Goal: Communication & Community: Answer question/provide support

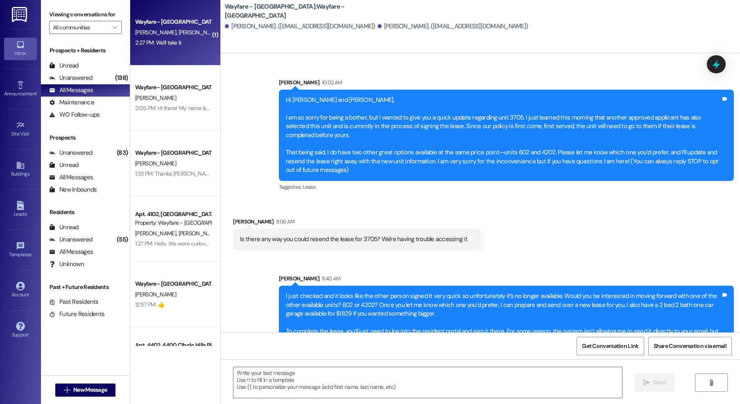
scroll to position [432, 0]
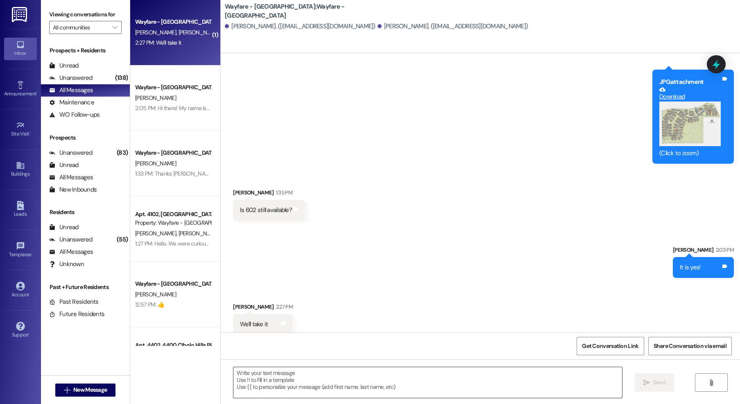
click at [326, 388] on textarea at bounding box center [427, 382] width 389 height 31
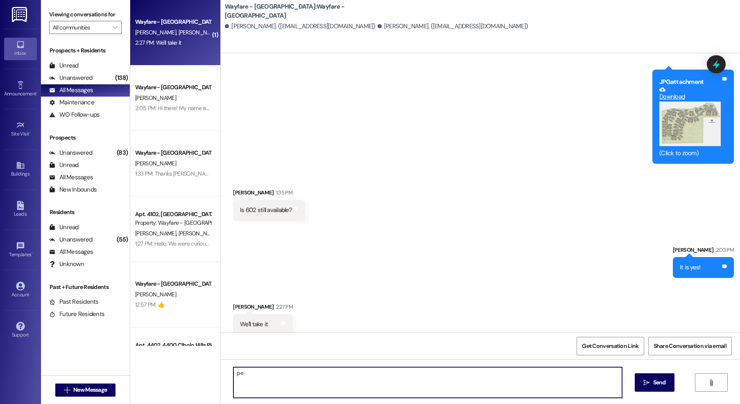
type textarea "p"
click at [315, 392] on textarea "Perfect" at bounding box center [427, 382] width 389 height 31
click at [266, 386] on textarea "Perfect" at bounding box center [427, 382] width 389 height 31
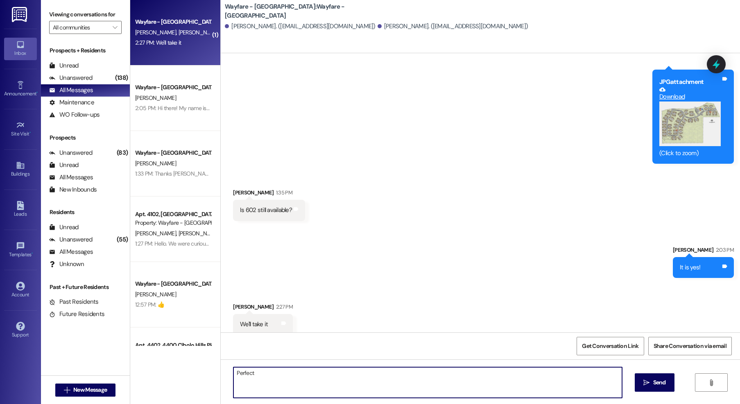
click at [264, 380] on textarea "Perfect" at bounding box center [427, 382] width 389 height 31
type textarea "P"
type textarea "Perfect I will send you the lease here in a moment"
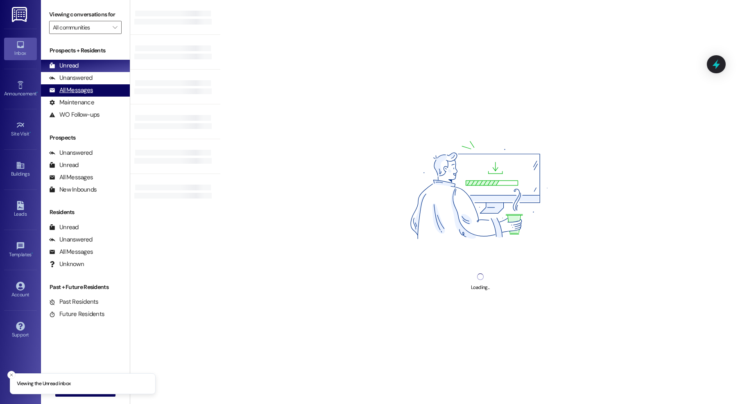
click at [81, 91] on div "All Messages" at bounding box center [71, 90] width 44 height 9
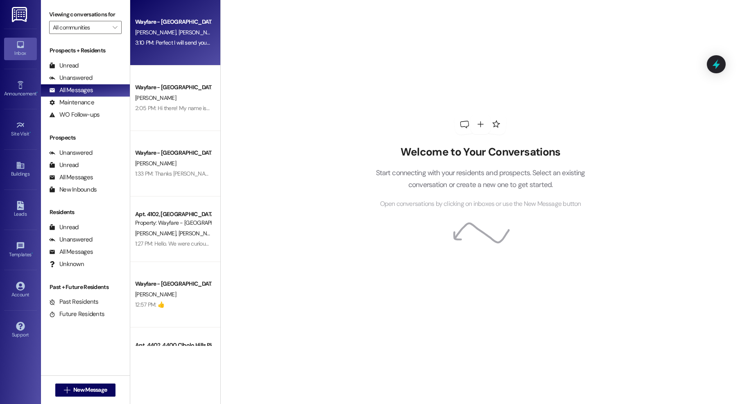
click at [174, 61] on div "Wayfare - Cibolo Hills Prospect C. Salas A. Padilla 3:10 PM: Perfect I will sen…" at bounding box center [175, 33] width 90 height 66
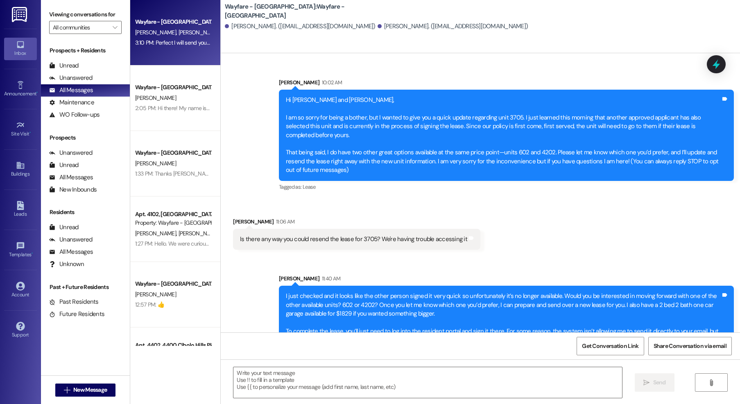
scroll to position [501, 0]
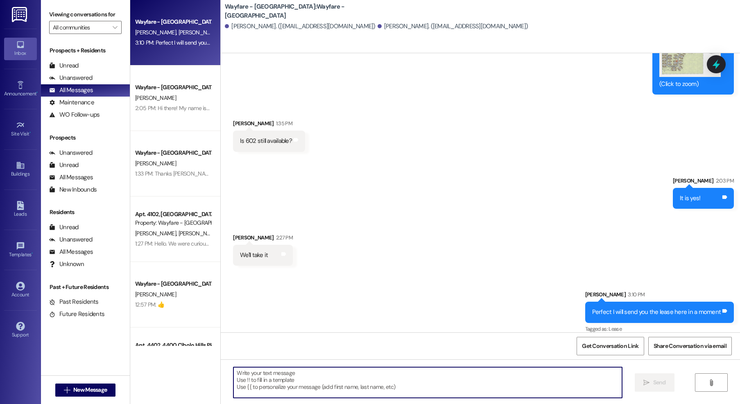
click at [365, 387] on textarea at bounding box center [427, 382] width 389 height 31
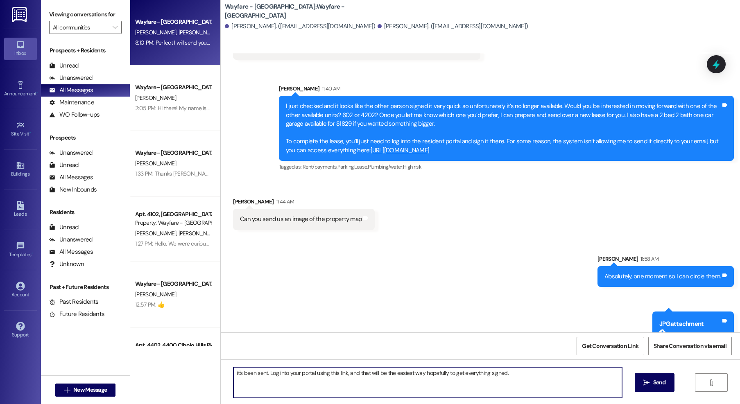
scroll to position [179, 0]
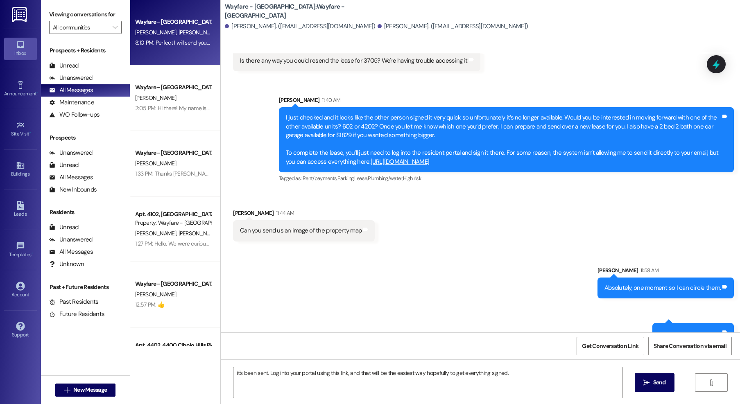
drag, startPoint x: 486, startPoint y: 156, endPoint x: 352, endPoint y: 157, distance: 133.9
click at [352, 157] on div "I just checked and it looks like the other person signed it very quick so unfor…" at bounding box center [503, 139] width 435 height 53
copy link "https://wayfarecibolohills.residentportal.com/auth"
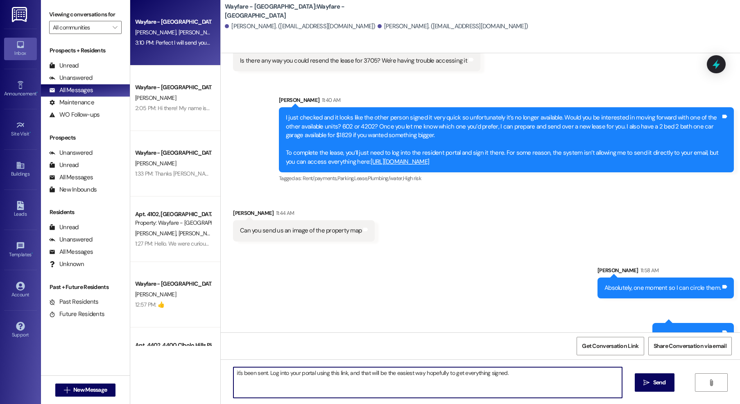
click at [521, 380] on textarea "it's been sent. Log into your portal using this link, and that will be the easi…" at bounding box center [427, 382] width 389 height 31
paste textarea "https://wayfarecibolohills.residentportal.com/auth"
click at [248, 382] on textarea "it's been sent. Log into your portal using this link, and that will be the easi…" at bounding box center [427, 382] width 389 height 31
type textarea "it's been sent. Log into your portal using this link, and that will be the easi…"
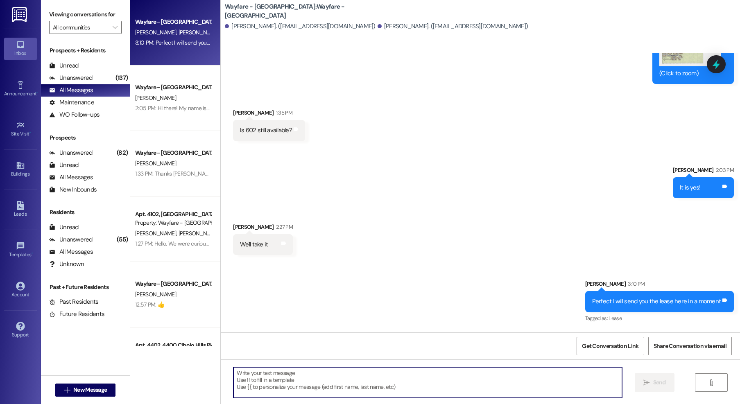
scroll to position [495, 0]
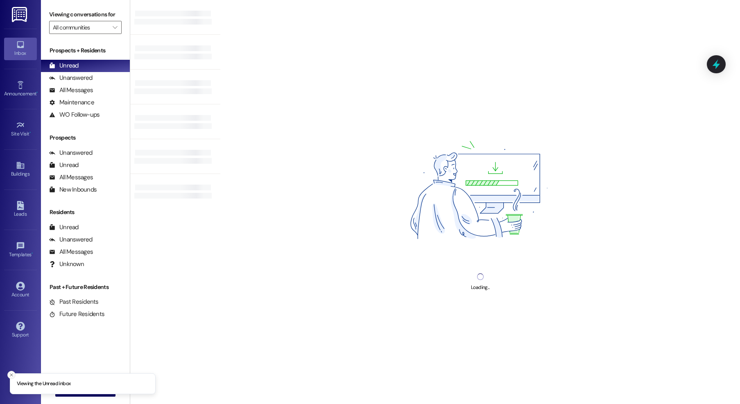
click at [12, 375] on icon "Close toast" at bounding box center [11, 375] width 5 height 5
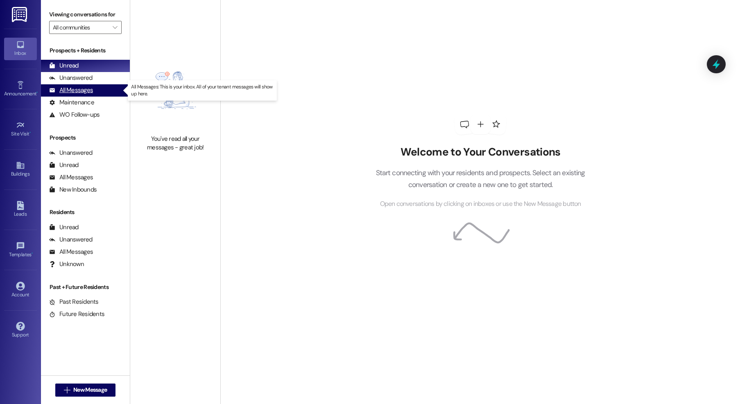
click at [72, 89] on div "All Messages" at bounding box center [71, 90] width 44 height 9
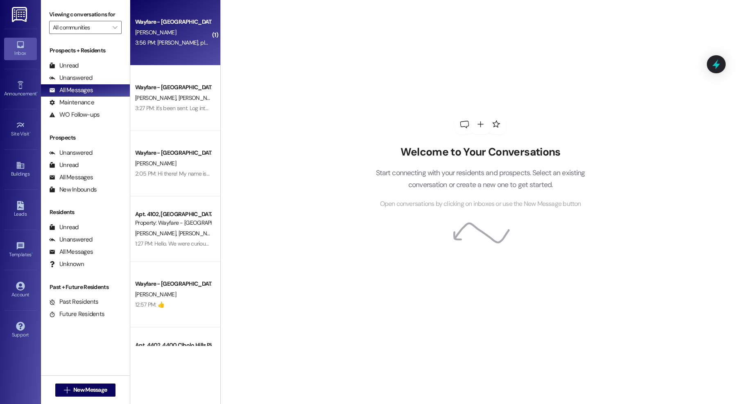
click at [143, 35] on span "[PERSON_NAME]" at bounding box center [155, 32] width 41 height 7
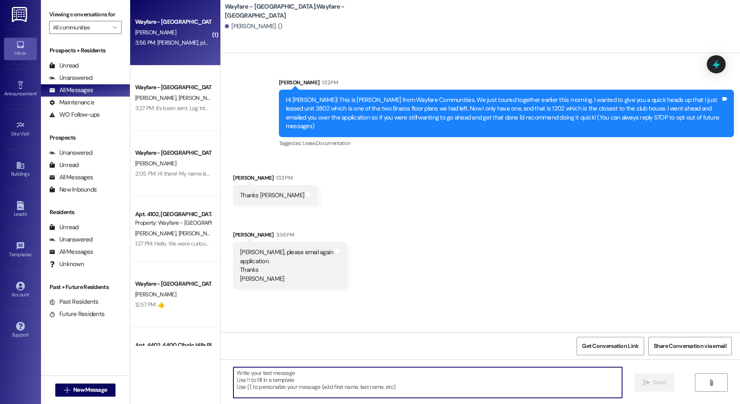
click at [300, 372] on textarea at bounding box center [427, 382] width 389 height 31
click at [304, 382] on textarea at bounding box center [427, 382] width 389 height 31
type textarea "i"
type textarea "I just sent it again!"
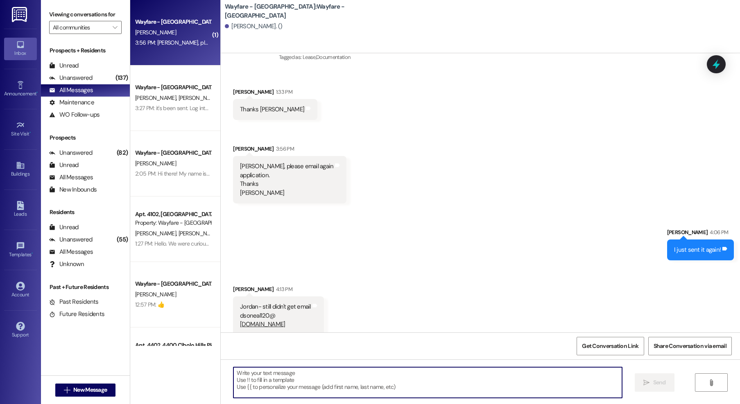
scroll to position [86, 0]
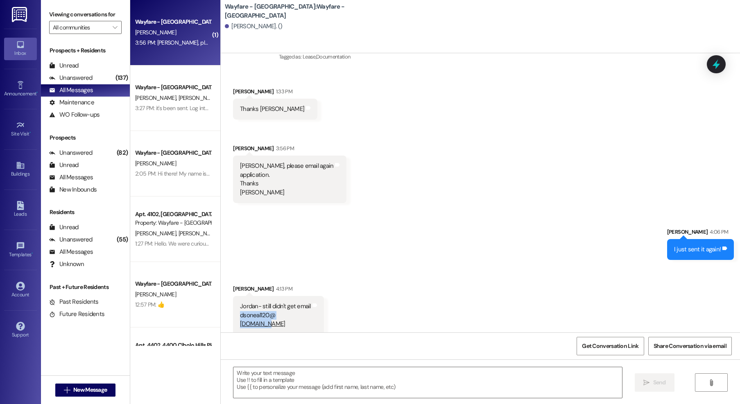
drag, startPoint x: 232, startPoint y: 307, endPoint x: 278, endPoint y: 318, distance: 47.7
click at [278, 318] on div "Jordan- still didn't get email dsoneal120@ [DOMAIN_NAME]" at bounding box center [275, 315] width 72 height 26
copy div "dsoneal120@ [DOMAIN_NAME]"
click at [66, 393] on span " New Message" at bounding box center [85, 390] width 47 height 9
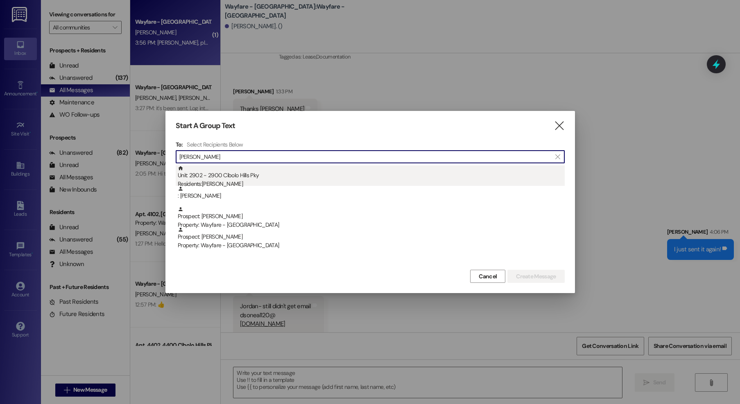
type input "[PERSON_NAME]"
click at [208, 172] on div "Unit: 2902 - 2900 Cibolo Hills Pky Residents: [PERSON_NAME]" at bounding box center [371, 176] width 387 height 23
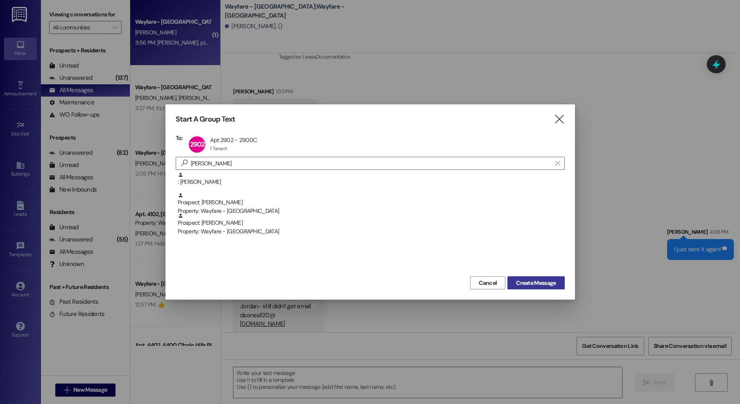
click at [542, 286] on span "Create Message" at bounding box center [536, 283] width 40 height 9
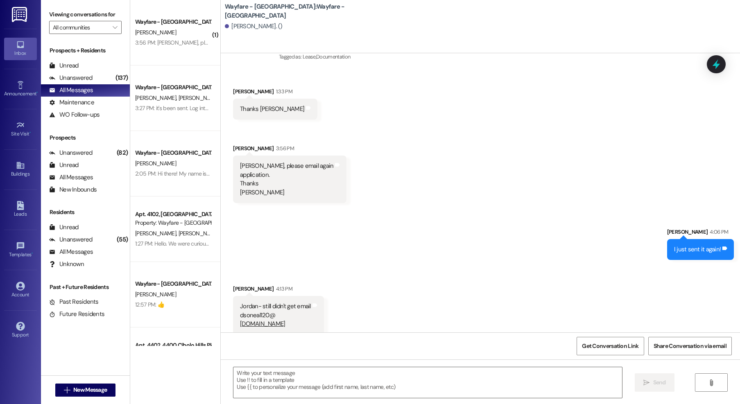
scroll to position [0, 0]
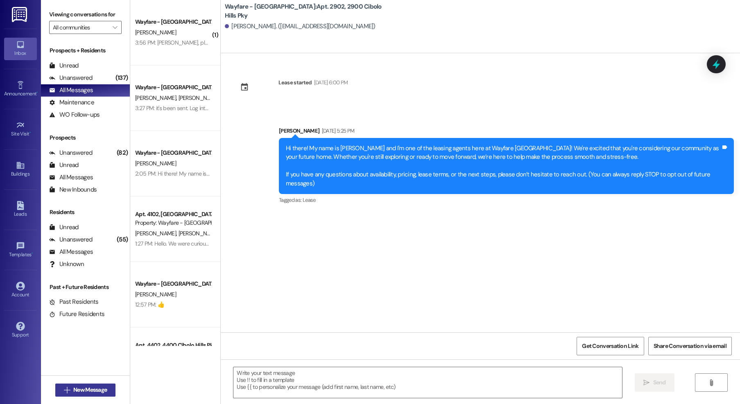
click at [109, 384] on button " New Message" at bounding box center [85, 390] width 61 height 13
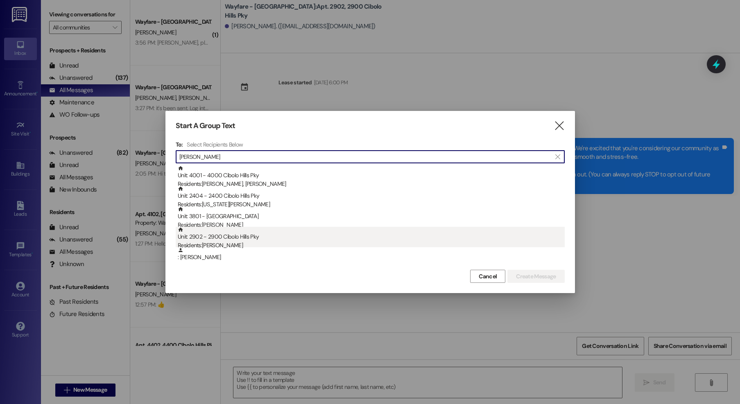
scroll to position [24, 0]
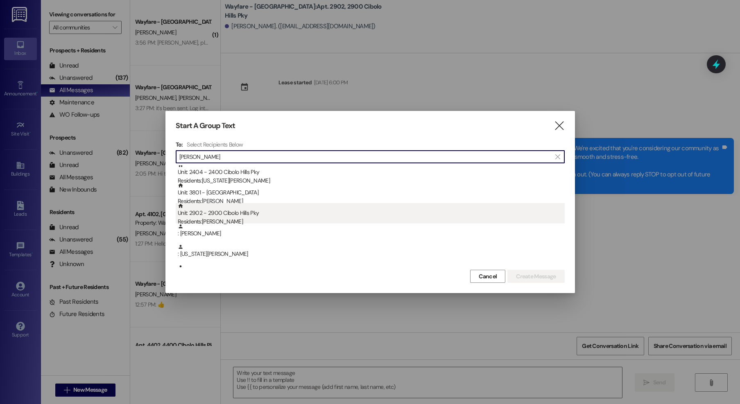
type input "moore"
click at [267, 219] on div "Residents: Latoshia Moore" at bounding box center [371, 221] width 387 height 9
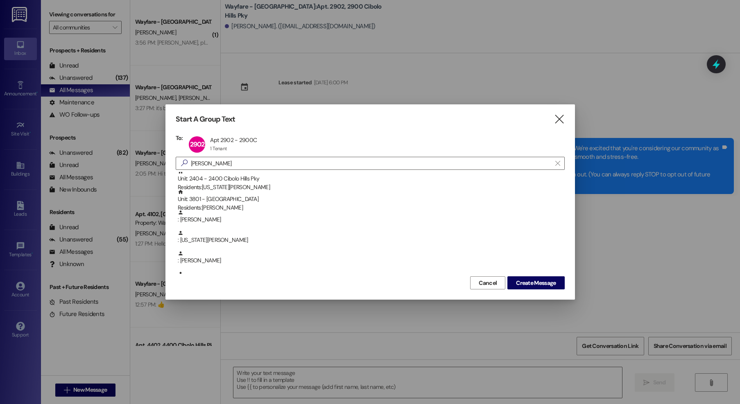
click at [527, 290] on div "Start A Group Text  To: 2902 Apt 2902 - 2900C Apt 2902 - 2900C 1 Tenant 1 Tena…" at bounding box center [370, 201] width 410 height 195
click at [523, 285] on span "Create Message" at bounding box center [536, 283] width 40 height 9
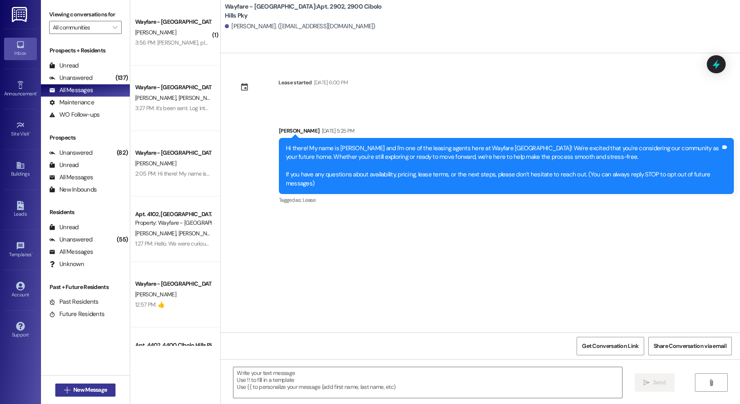
click at [64, 389] on icon "" at bounding box center [67, 390] width 6 height 7
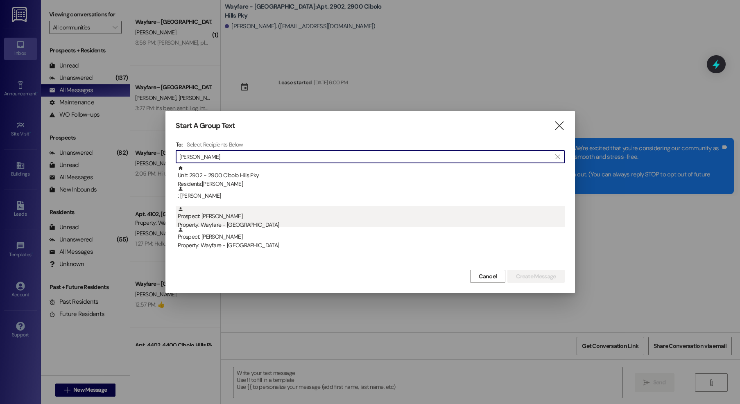
type input "latoshia"
click at [239, 222] on div "Property: Wayfare - [GEOGRAPHIC_DATA]" at bounding box center [371, 225] width 387 height 9
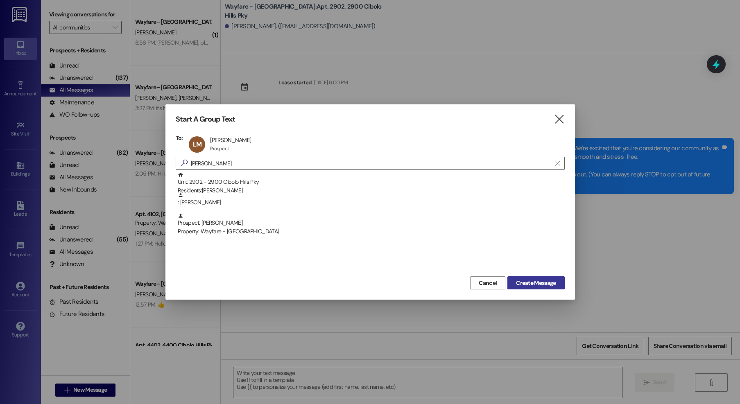
click at [532, 285] on span "Create Message" at bounding box center [536, 283] width 40 height 9
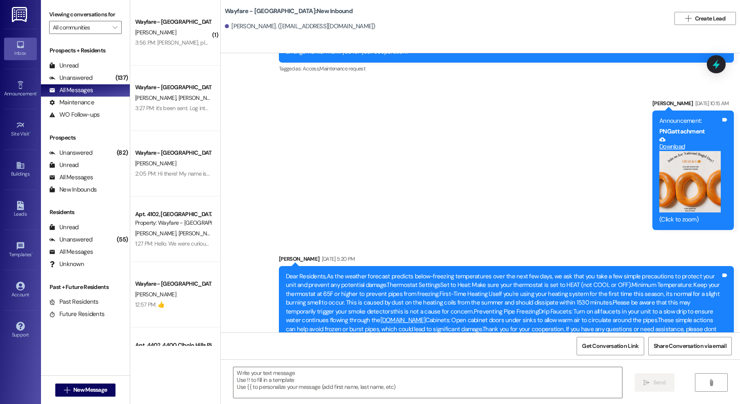
scroll to position [3729, 0]
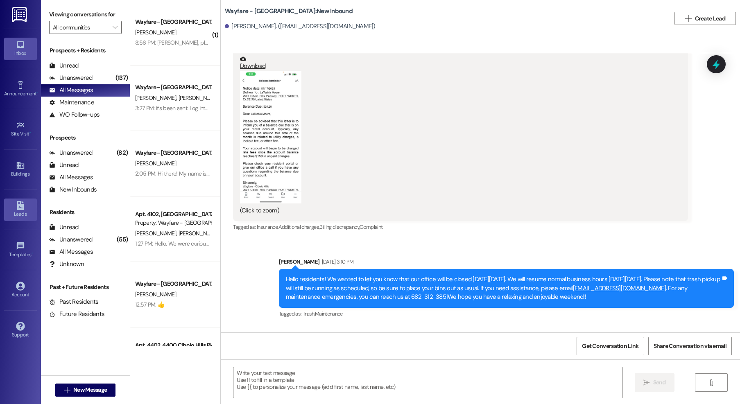
click at [20, 212] on div "Leads" at bounding box center [20, 214] width 41 height 8
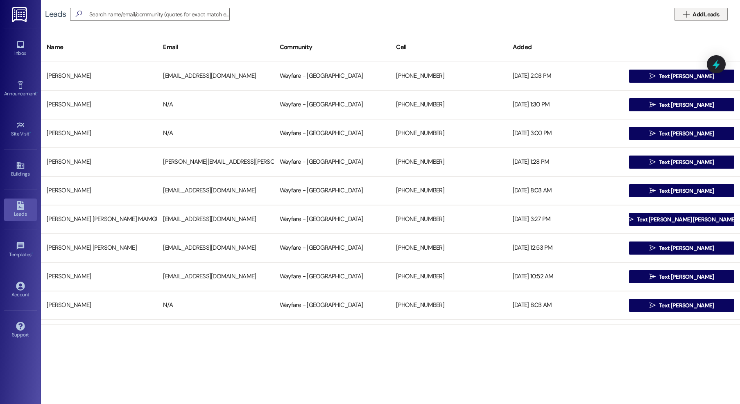
click at [701, 11] on span "Add Leads" at bounding box center [705, 14] width 27 height 9
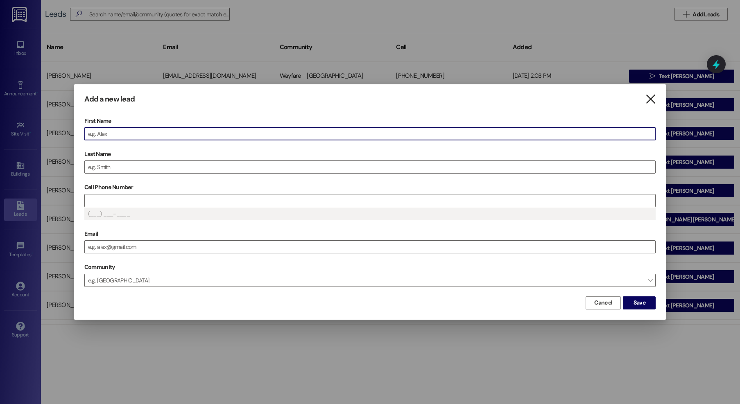
click at [648, 100] on icon "" at bounding box center [650, 99] width 11 height 9
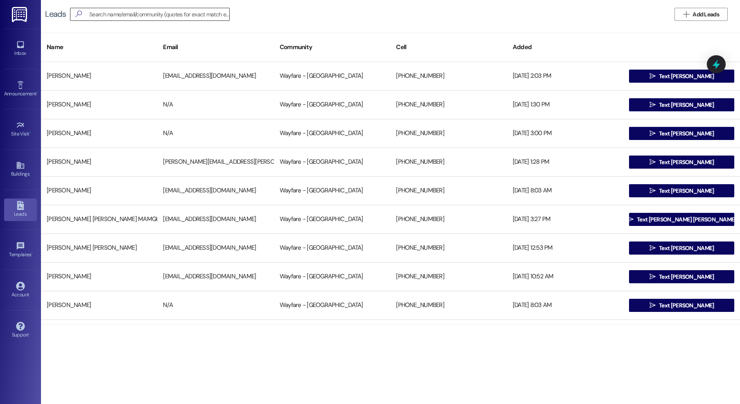
click at [187, 17] on input at bounding box center [159, 14] width 140 height 11
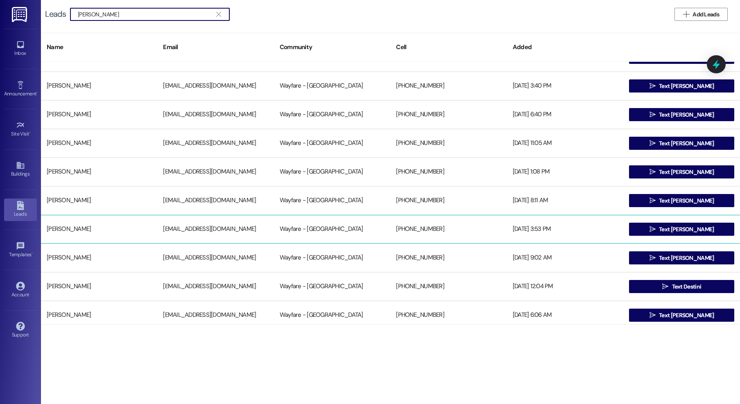
scroll to position [75, 0]
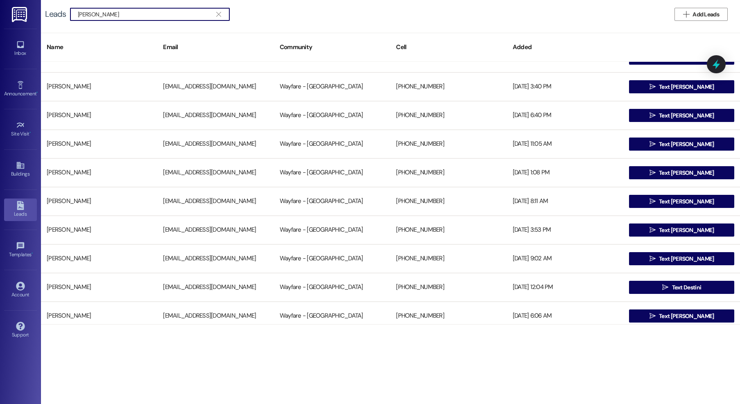
type input "moore"
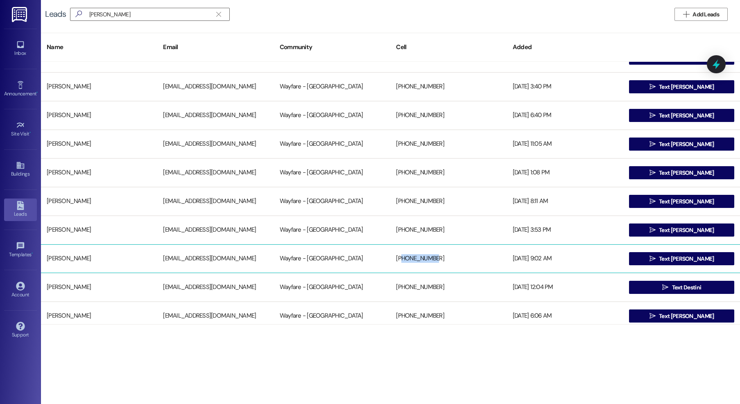
drag, startPoint x: 435, startPoint y: 260, endPoint x: 400, endPoint y: 261, distance: 35.2
click at [400, 261] on div "+18304315884" at bounding box center [448, 259] width 116 height 16
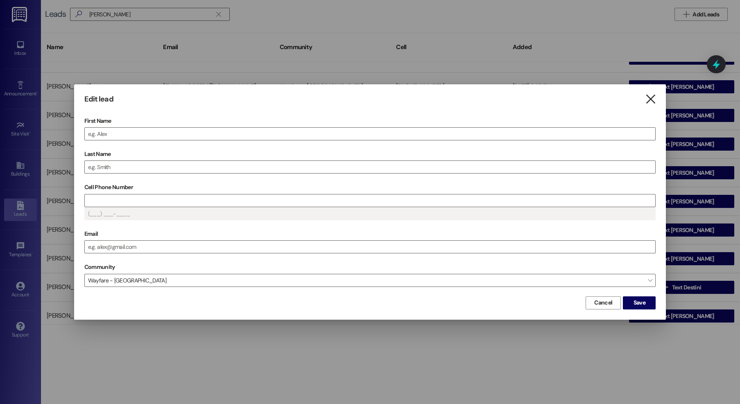
click at [649, 100] on icon "" at bounding box center [650, 99] width 11 height 9
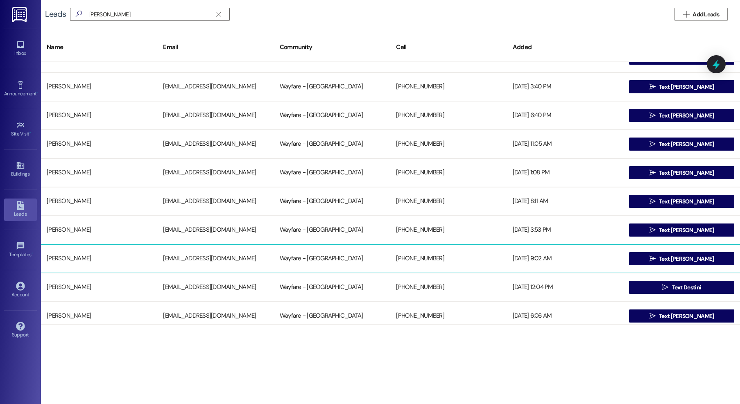
click at [96, 253] on div "Latoshia Moore" at bounding box center [99, 259] width 116 height 16
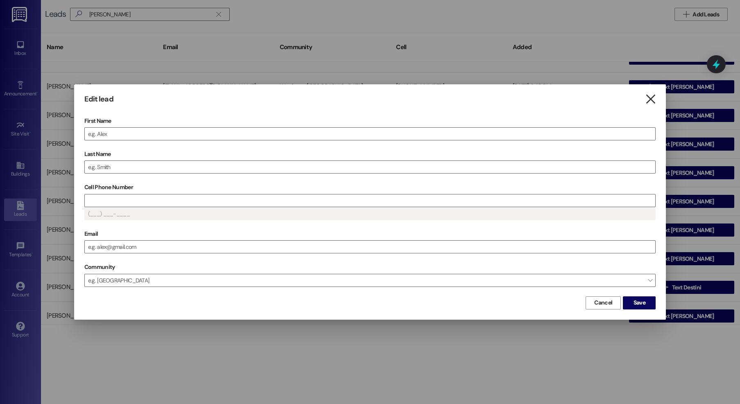
click at [652, 100] on icon "" at bounding box center [650, 99] width 11 height 9
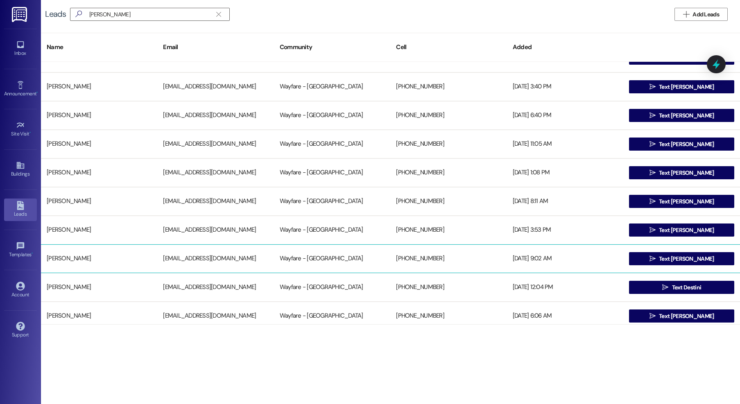
click at [365, 259] on div "Wayfare - Cibolo Hills" at bounding box center [332, 259] width 116 height 16
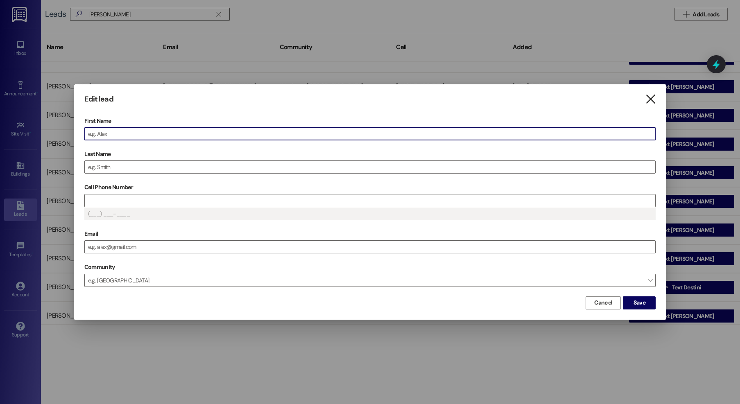
click at [650, 99] on icon "" at bounding box center [650, 99] width 11 height 9
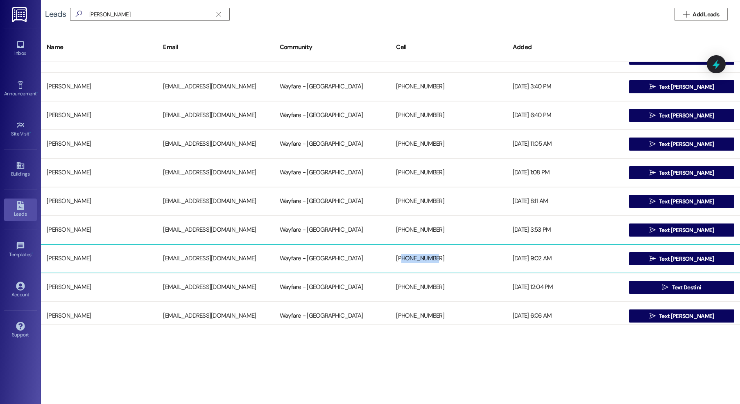
drag, startPoint x: 433, startPoint y: 260, endPoint x: 399, endPoint y: 260, distance: 34.0
click at [399, 260] on div "+18304315884" at bounding box center [448, 259] width 116 height 16
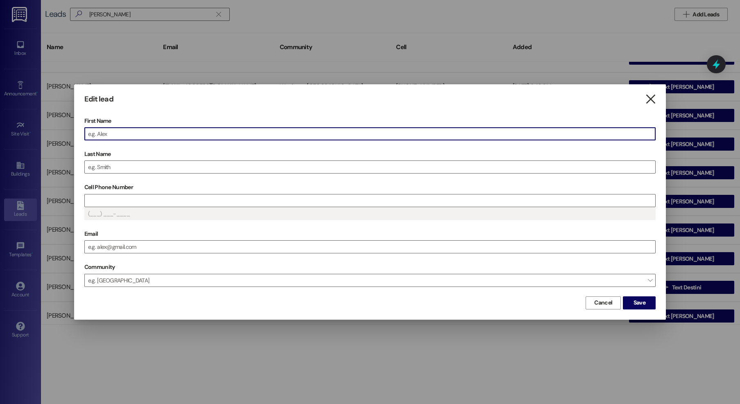
click at [646, 97] on icon "" at bounding box center [650, 99] width 11 height 9
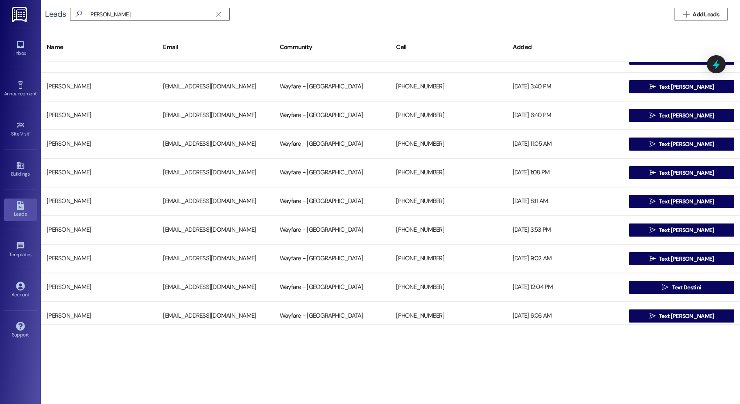
scroll to position [76, 0]
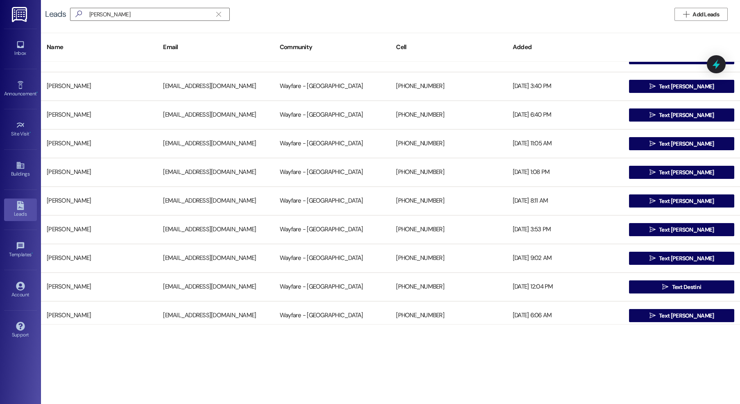
click at [19, 64] on div "Inbox Go to Inbox" at bounding box center [20, 49] width 33 height 40
click at [23, 55] on div "Inbox" at bounding box center [20, 53] width 41 height 8
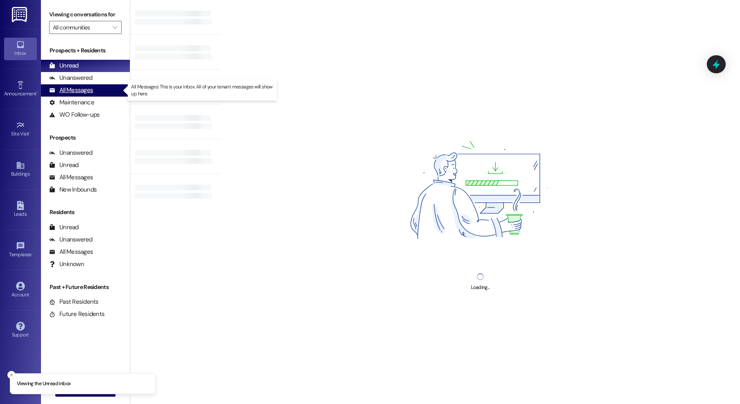
click at [77, 94] on div "All Messages" at bounding box center [71, 90] width 44 height 9
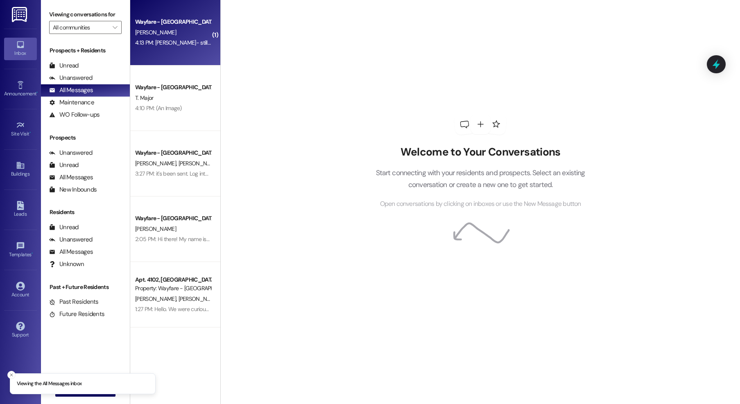
click at [160, 36] on div "[PERSON_NAME]" at bounding box center [172, 32] width 77 height 10
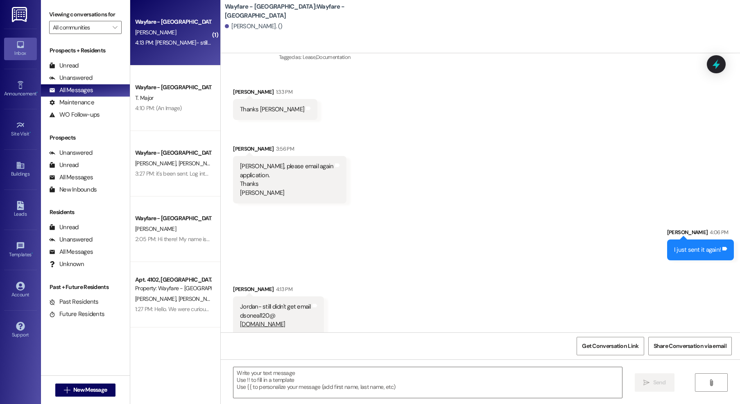
scroll to position [86, 0]
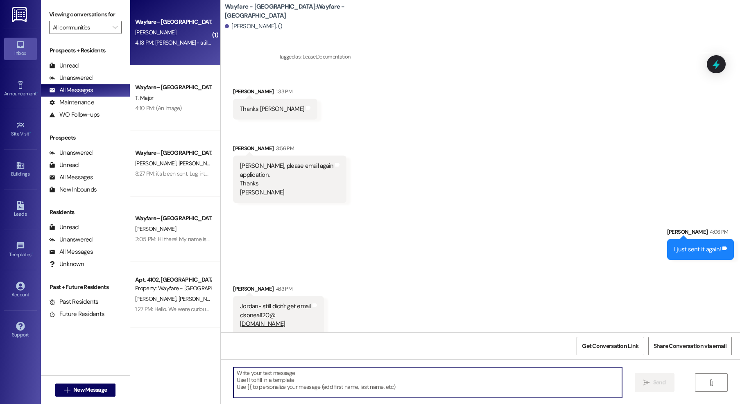
click at [294, 370] on textarea at bounding box center [427, 382] width 389 height 31
type textarea "o"
type textarea "How about now?"
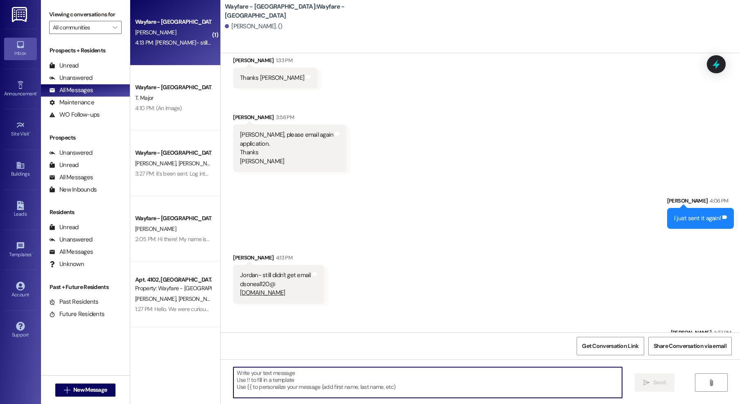
scroll to position [143, 0]
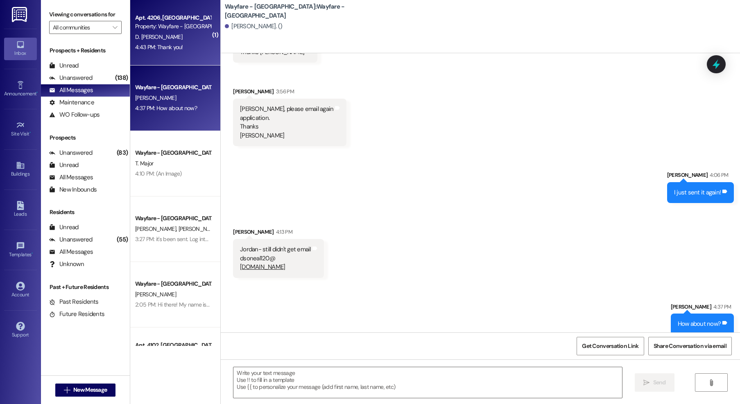
click at [178, 37] on div "D. Edmund" at bounding box center [172, 37] width 77 height 10
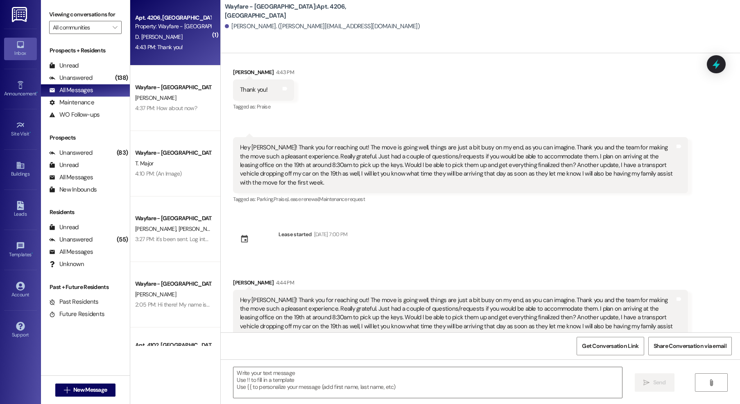
scroll to position [113, 0]
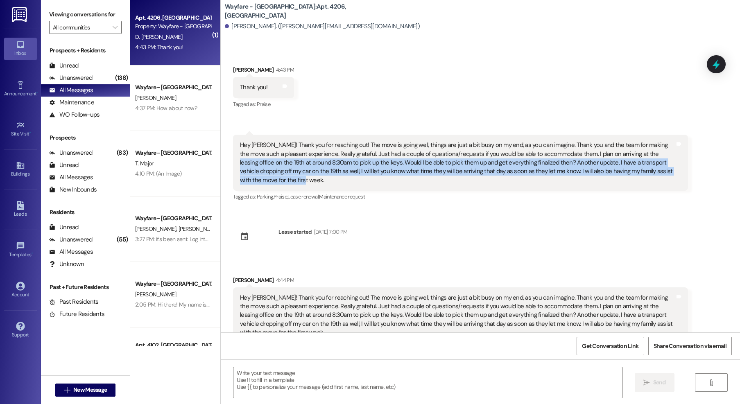
drag, startPoint x: 619, startPoint y: 156, endPoint x: 659, endPoint y: 178, distance: 45.7
click at [659, 178] on div "Hey Jordan! Thank you for reaching out! The move is going well, things are just…" at bounding box center [460, 163] width 455 height 56
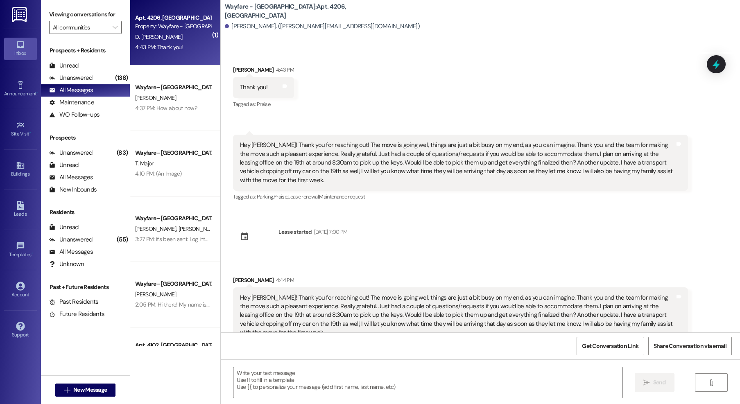
click at [363, 379] on textarea at bounding box center [427, 382] width 389 height 31
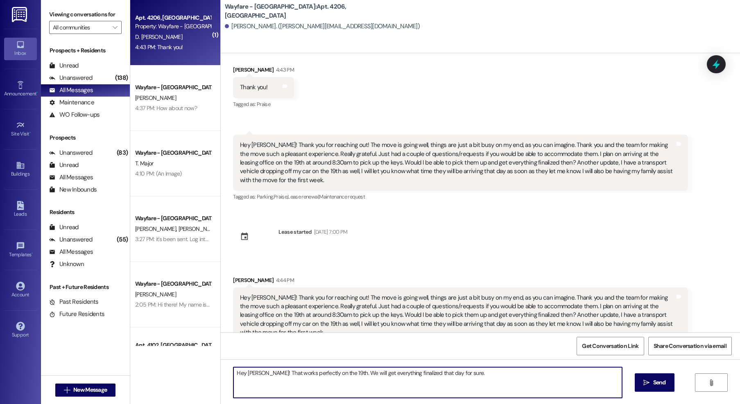
type textarea "Hey Derrick! That works perfectly on the 19th. We will get everything finalized…"
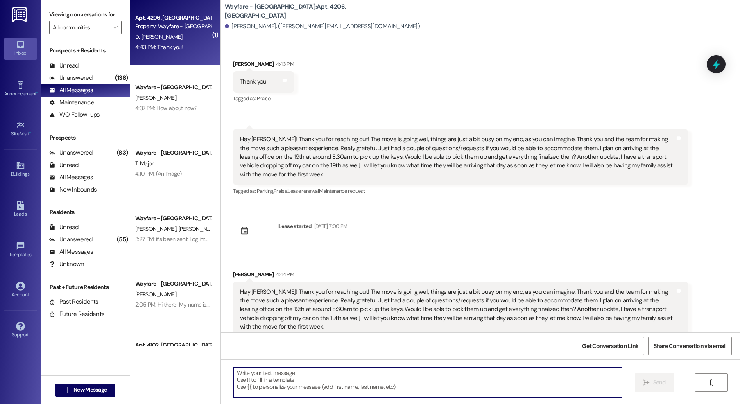
scroll to position [122, 0]
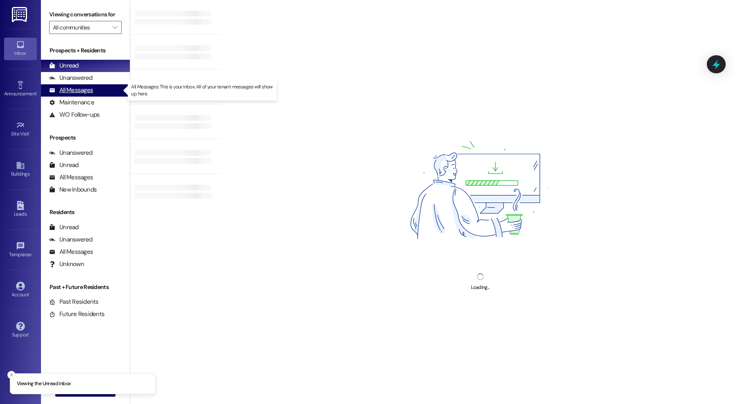
click at [95, 91] on div "All Messages (undefined)" at bounding box center [85, 90] width 89 height 12
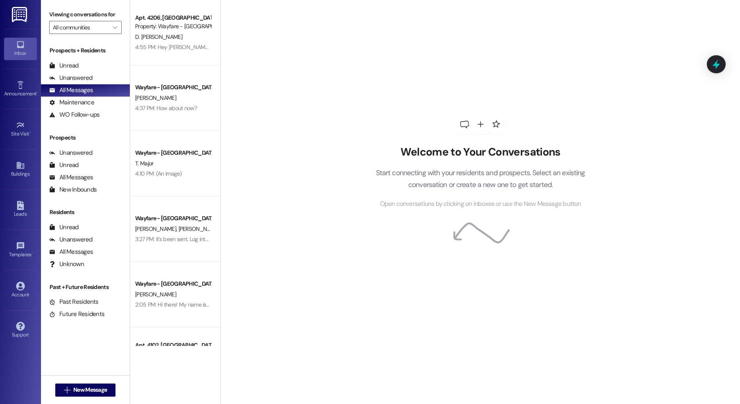
click at [239, 58] on div "Welcome to Your Conversations Start connecting with your residents and prospect…" at bounding box center [480, 202] width 520 height 404
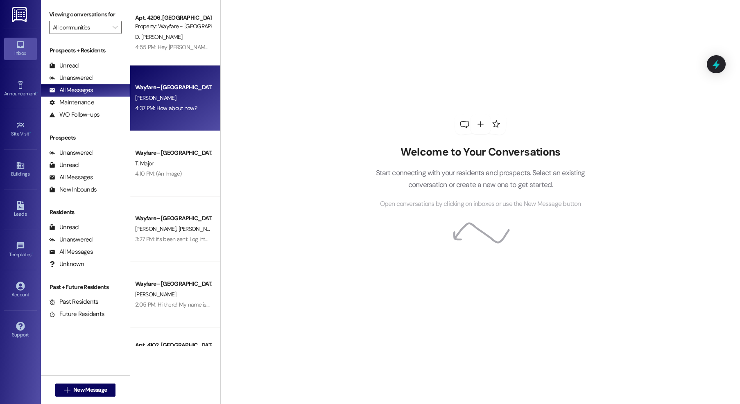
click at [155, 105] on div "4:37 PM: How about now? 4:37 PM: How about now?" at bounding box center [166, 107] width 62 height 7
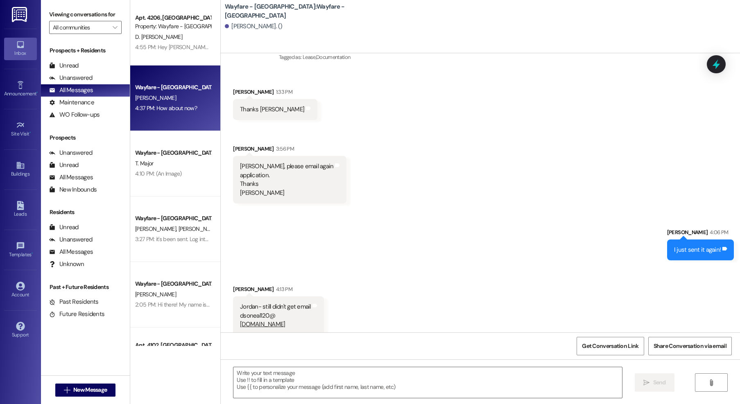
scroll to position [143, 0]
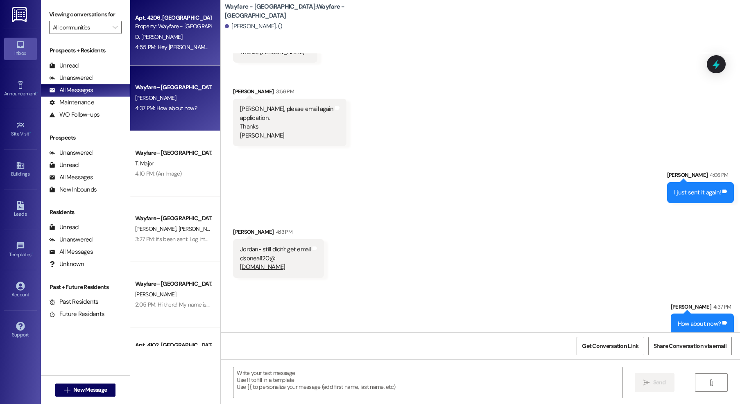
click at [157, 29] on div "Property: Wayfare - [GEOGRAPHIC_DATA]" at bounding box center [173, 26] width 76 height 9
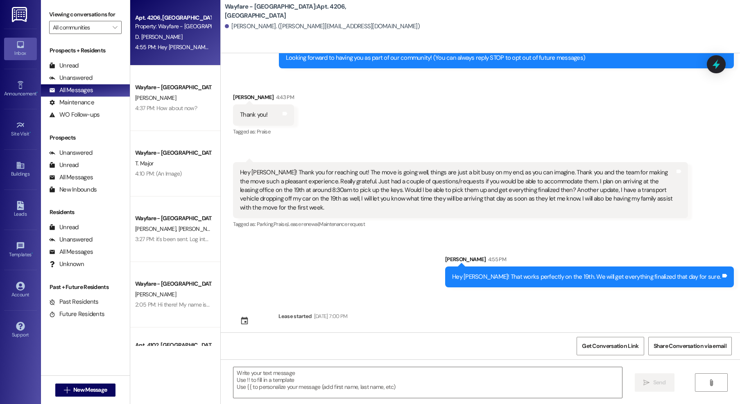
scroll to position [87, 0]
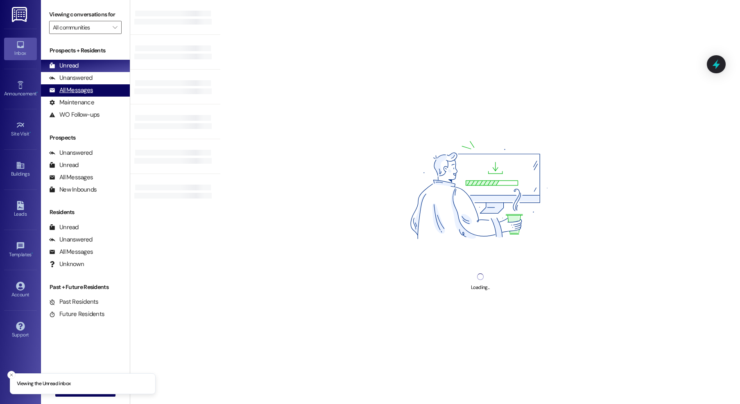
click at [68, 92] on div "All Messages" at bounding box center [71, 90] width 44 height 9
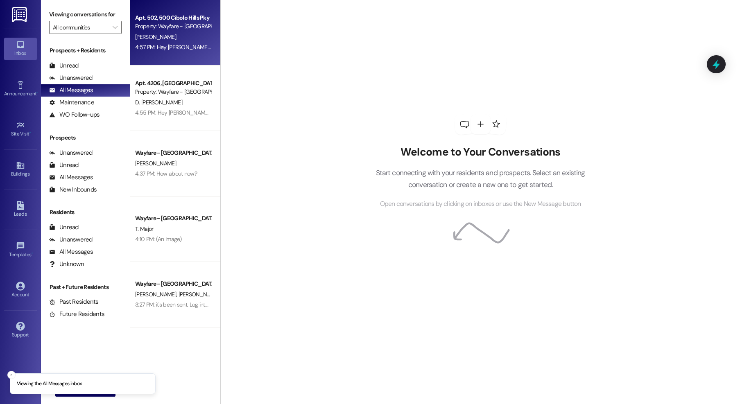
click at [174, 43] on div "4:57 PM: Hey Faith! They will be here tomorrow between 10:30am to 1:30pm. 4:57 …" at bounding box center [236, 46] width 203 height 7
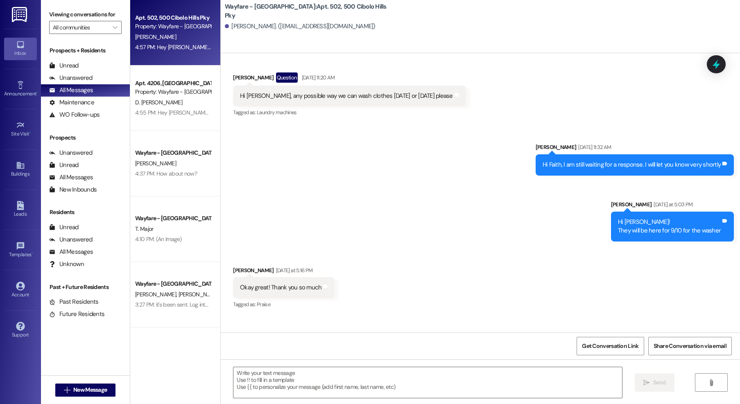
scroll to position [35535, 0]
click at [80, 392] on span "New Message" at bounding box center [90, 390] width 34 height 9
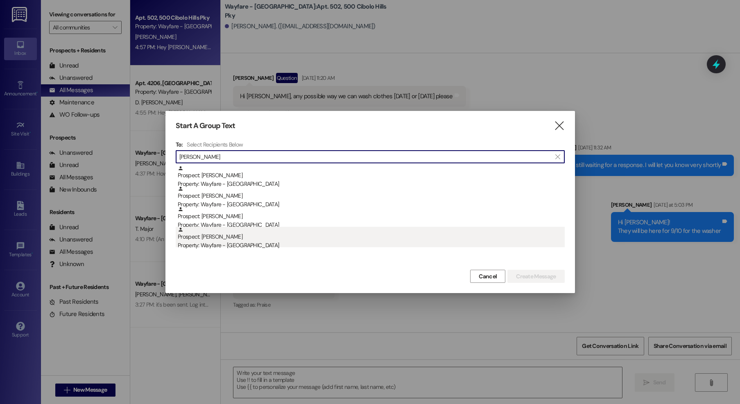
type input "sheri"
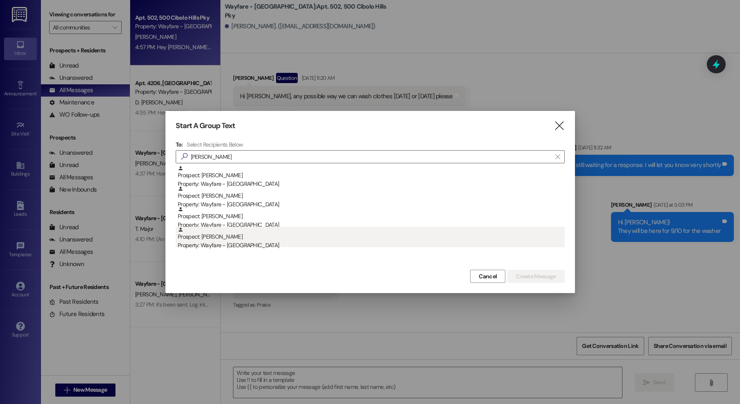
click at [253, 233] on div "Prospect: Sheri pinedo Property: Wayfare - Cibolo Hills" at bounding box center [371, 238] width 387 height 23
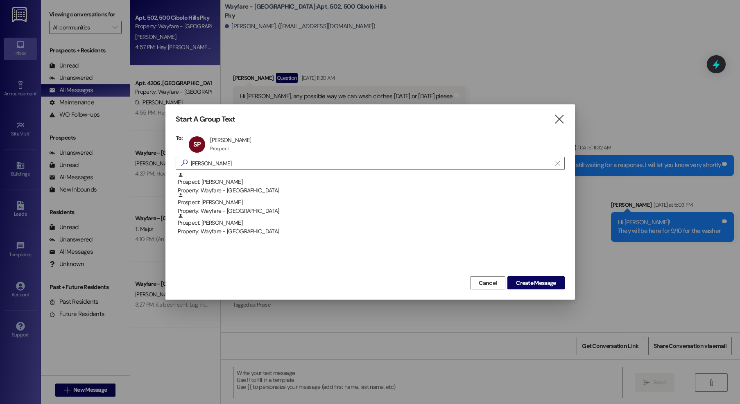
click at [528, 290] on div "Start A Group Text  To: SP Sheri pinedo Sheri pinedo Prospect Prospect click t…" at bounding box center [370, 201] width 410 height 195
click at [518, 287] on span "Create Message" at bounding box center [536, 283] width 40 height 9
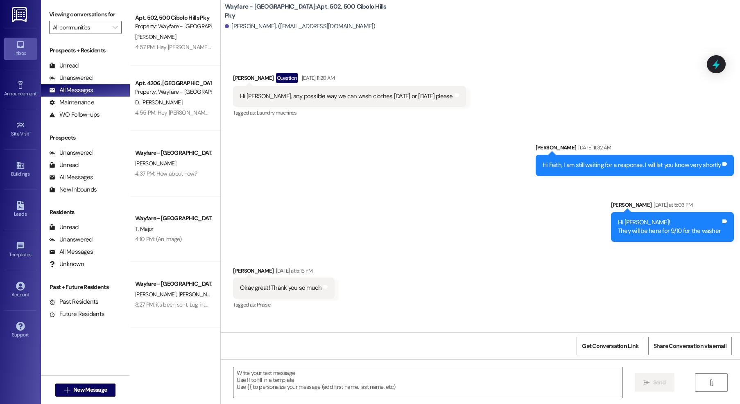
click at [484, 385] on textarea at bounding box center [427, 382] width 389 height 31
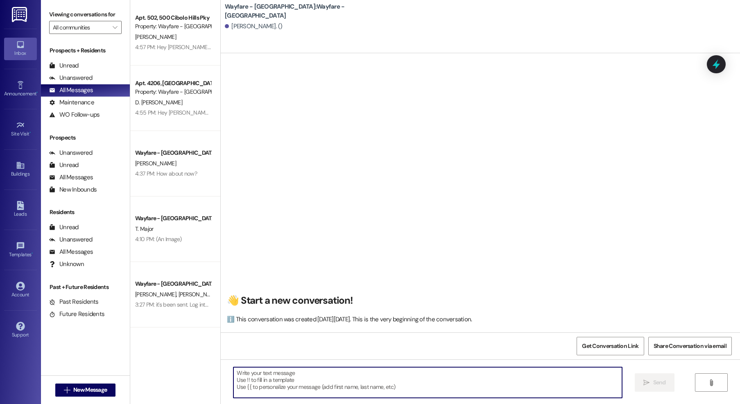
scroll to position [0, 0]
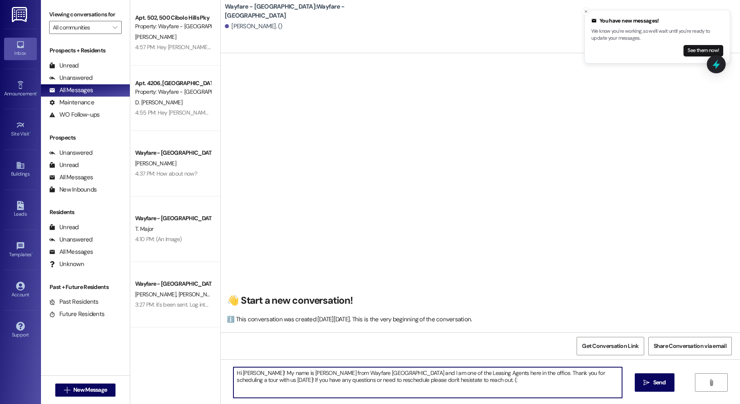
click at [378, 383] on textarea "Hi Sheri! My name is Jordan from Wayfare Cibolo Hills and I am one of the Leasi…" at bounding box center [427, 382] width 389 height 31
type textarea "Hi Sheri! My name is Jordan from Wayfare Cibolo Hills and I am one of the Leasi…"
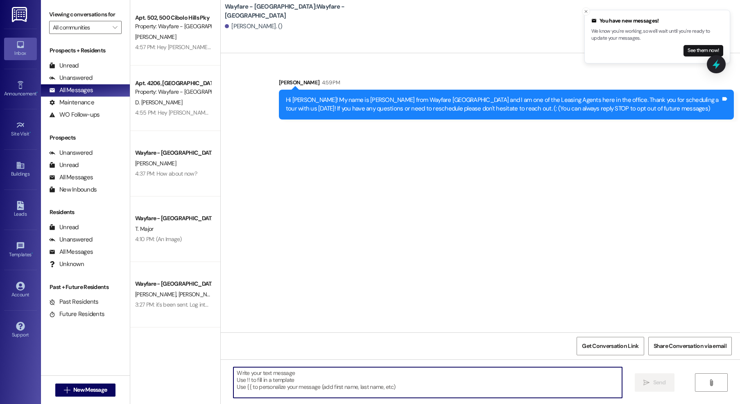
scroll to position [0, 0]
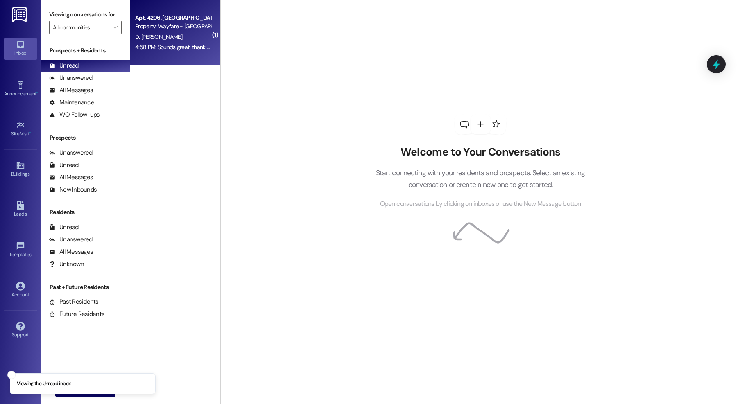
click at [193, 45] on div "4:58 PM: Sounds great, thank you! 4:58 PM: Sounds great, thank you!" at bounding box center [175, 46] width 81 height 7
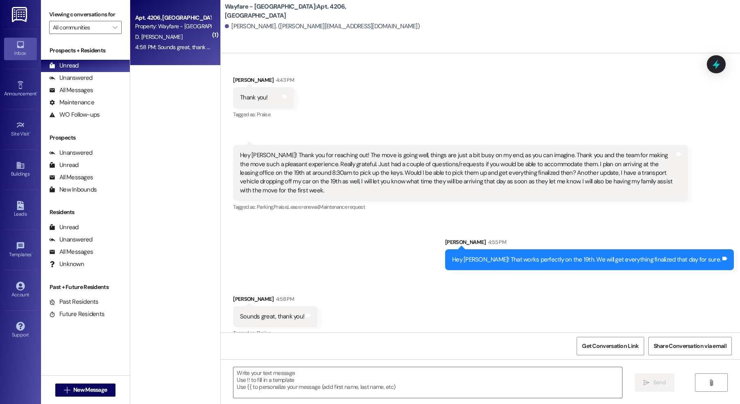
scroll to position [107, 0]
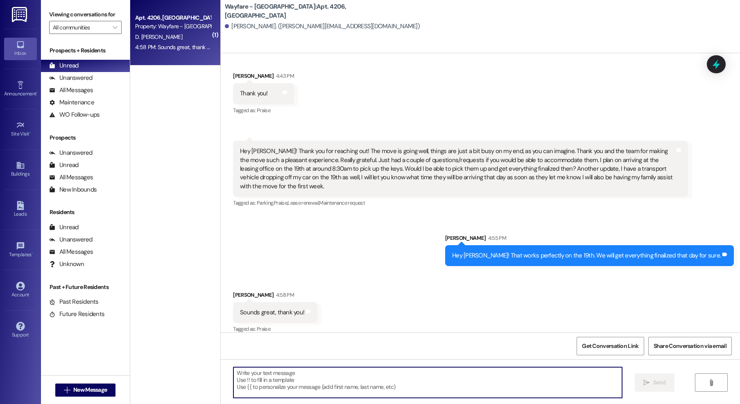
click at [277, 371] on textarea at bounding box center [427, 382] width 389 height 31
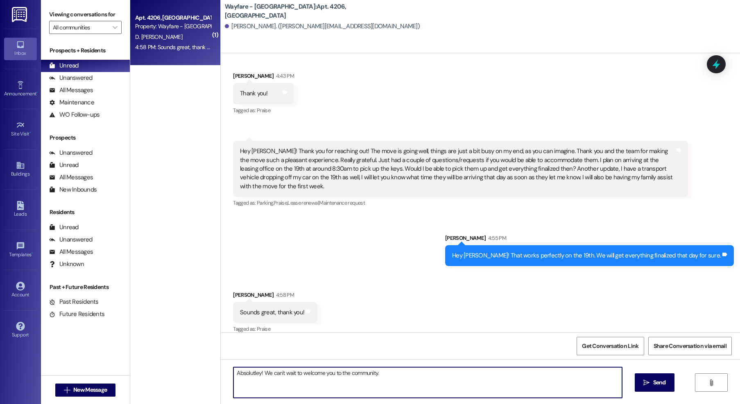
click at [233, 374] on textarea "Absolutley! We can't wait to welcome you to the community." at bounding box center [427, 382] width 389 height 31
drag, startPoint x: 394, startPoint y: 380, endPoint x: 268, endPoint y: 373, distance: 126.3
click at [268, 373] on textarea "Absolutely! We can't wait to welcome you to the community." at bounding box center [427, 382] width 389 height 31
type textarea "Absolutely! We are excited to welcome you to our community."
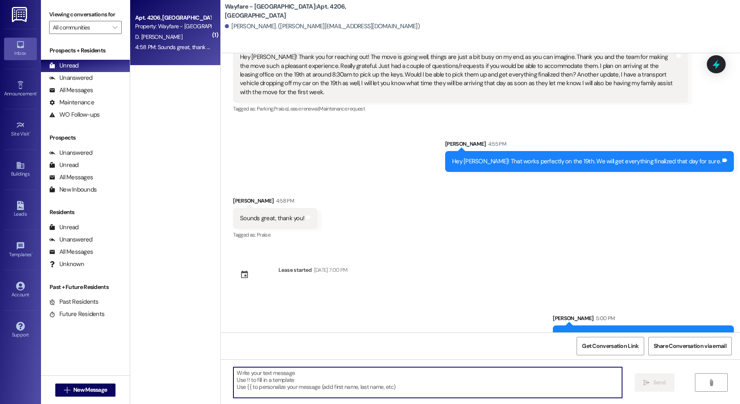
scroll to position [213, 0]
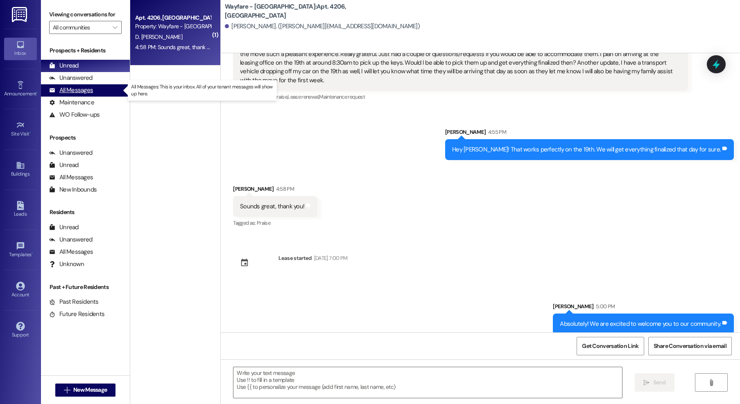
click at [83, 91] on div "All Messages" at bounding box center [71, 90] width 44 height 9
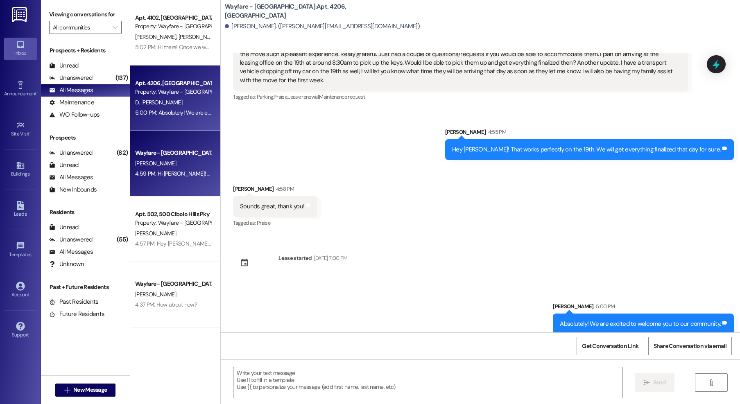
click at [184, 184] on div "Wayfare - Cibolo Hills Prospect S. pinedo 4:59 PM: Hi Sheri! My name is Jordan …" at bounding box center [175, 164] width 90 height 66
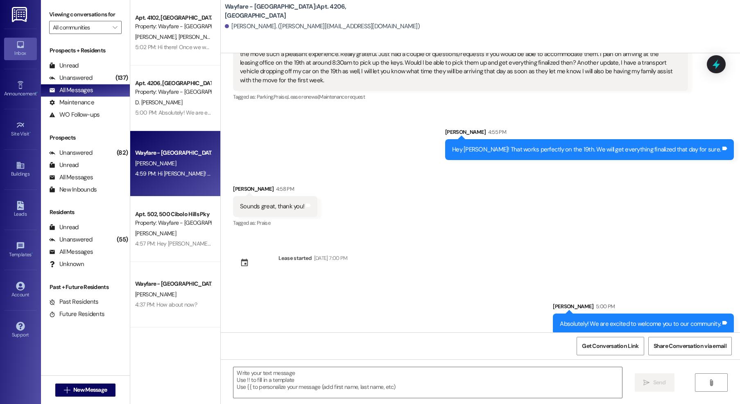
scroll to position [0, 0]
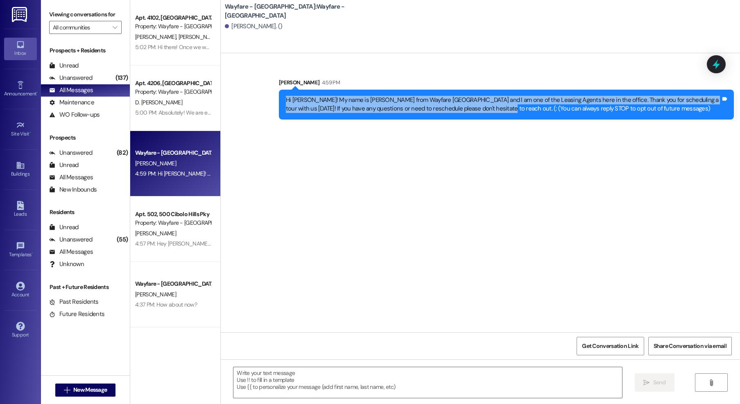
drag, startPoint x: 456, startPoint y: 110, endPoint x: 268, endPoint y: 100, distance: 188.2
click at [273, 100] on div "Sent via SMS Jordan Arnold 4:59 PM Hi Sheri! My name is Jordan from Wayfare Cib…" at bounding box center [506, 99] width 467 height 54
copy div "Hi Sheri! My name is Jordan from Wayfare Cibolo Hills and I am one of the Leasi…"
